Goal: Information Seeking & Learning: Compare options

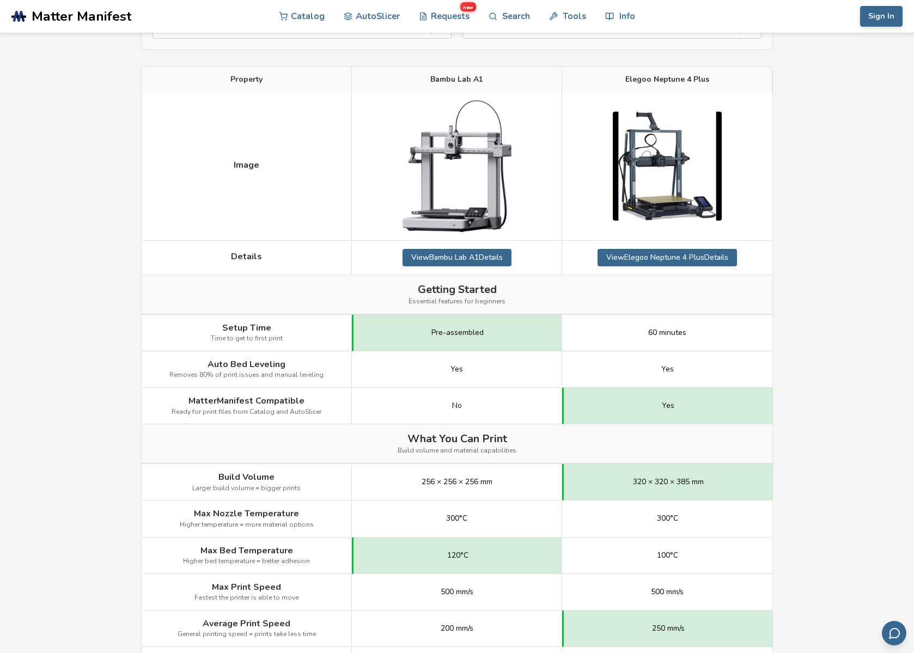
scroll to position [21, 0]
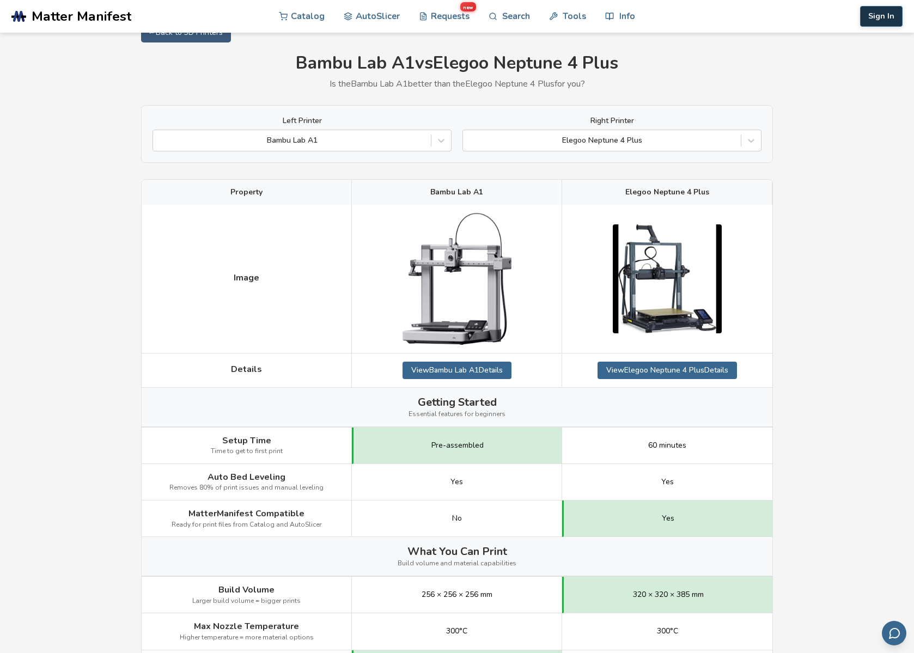
click at [645, 22] on button "Sign In" at bounding box center [881, 16] width 42 height 21
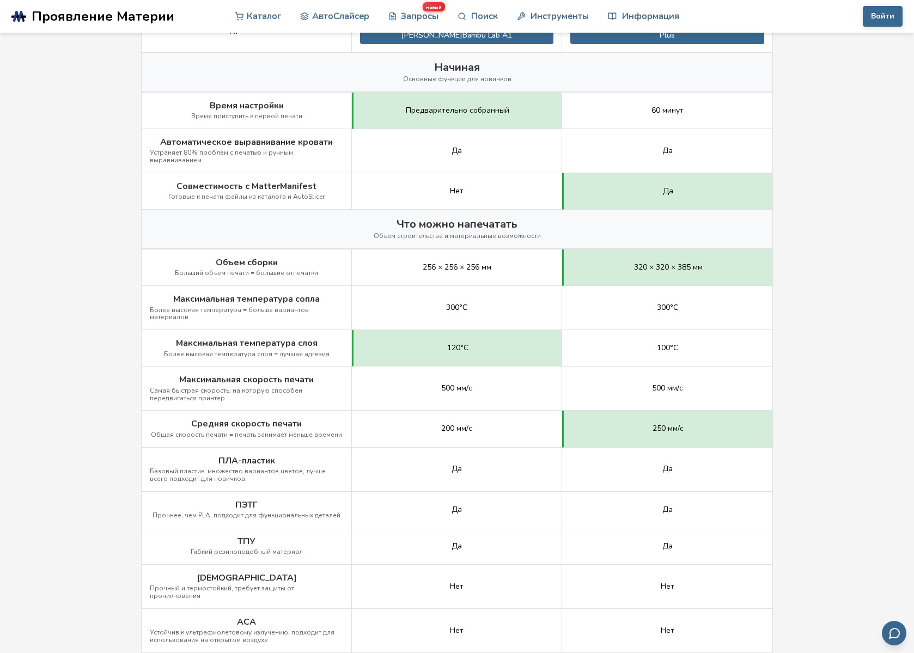
scroll to position [364, 0]
drag, startPoint x: 170, startPoint y: 191, endPoint x: 333, endPoint y: 192, distance: 162.8
click at [333, 192] on div "Совместимость с MatterManifest Готовые к печати файлы из каталога и AutoSlicer" at bounding box center [247, 191] width 210 height 36
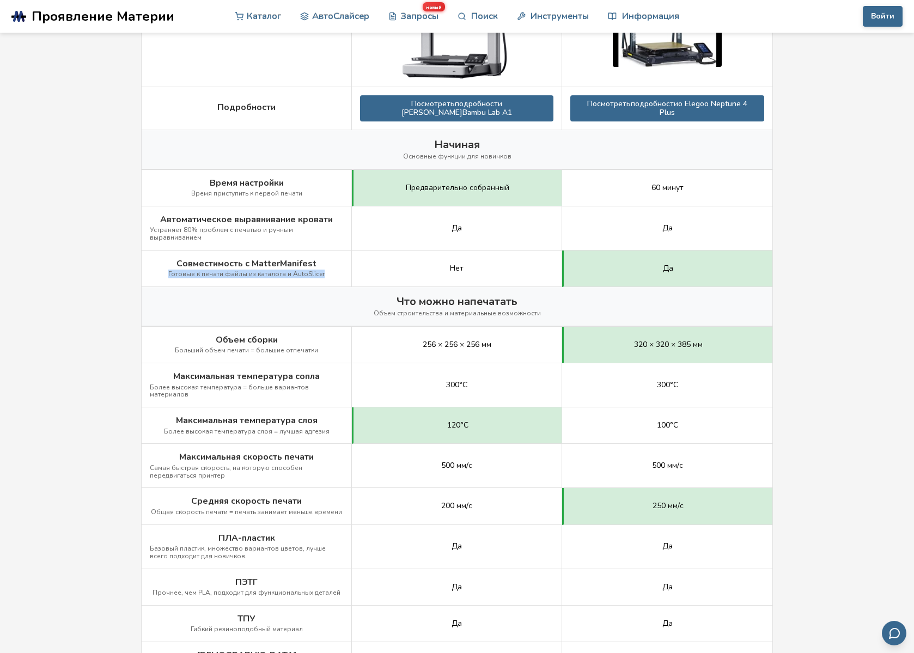
scroll to position [293, 0]
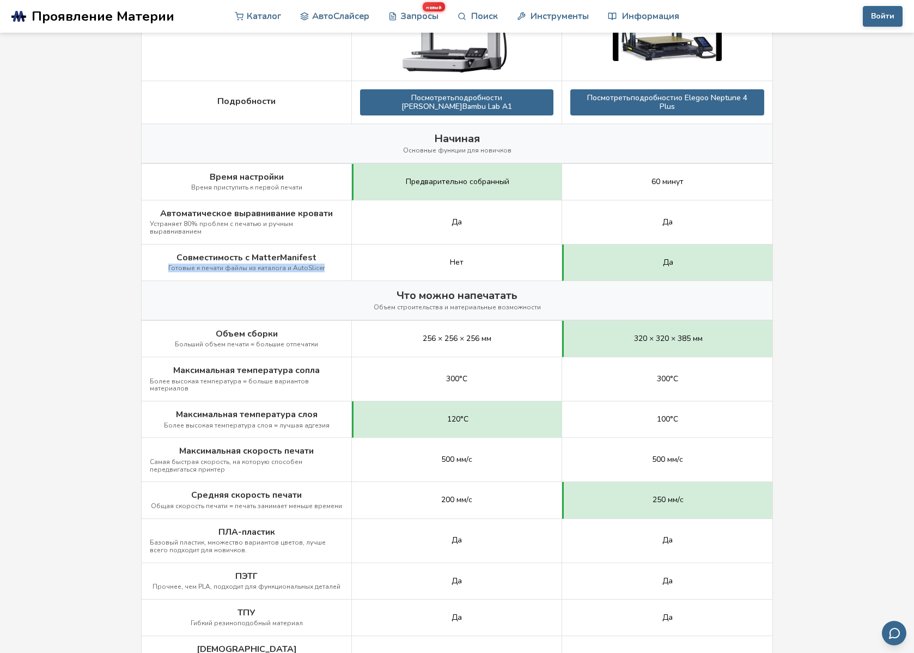
click at [312, 264] on font "Готовые к печати файлы из каталога и AutoSlicer" at bounding box center [246, 268] width 156 height 9
click at [301, 264] on font "Готовые к печати файлы из каталога и AutoSlicer" at bounding box center [246, 268] width 156 height 9
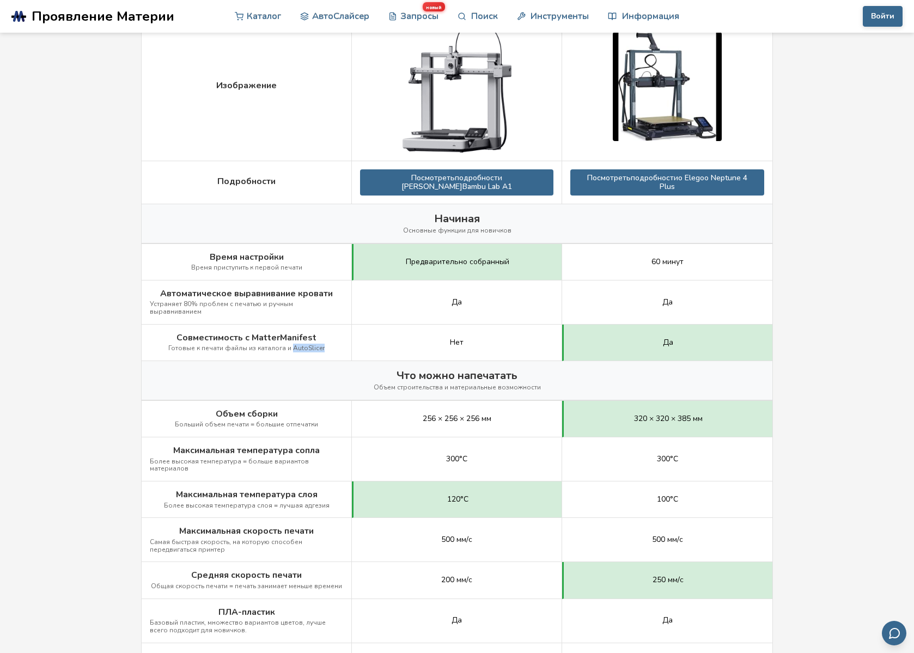
scroll to position [0, 0]
